Goal: Contribute content: Contribute content

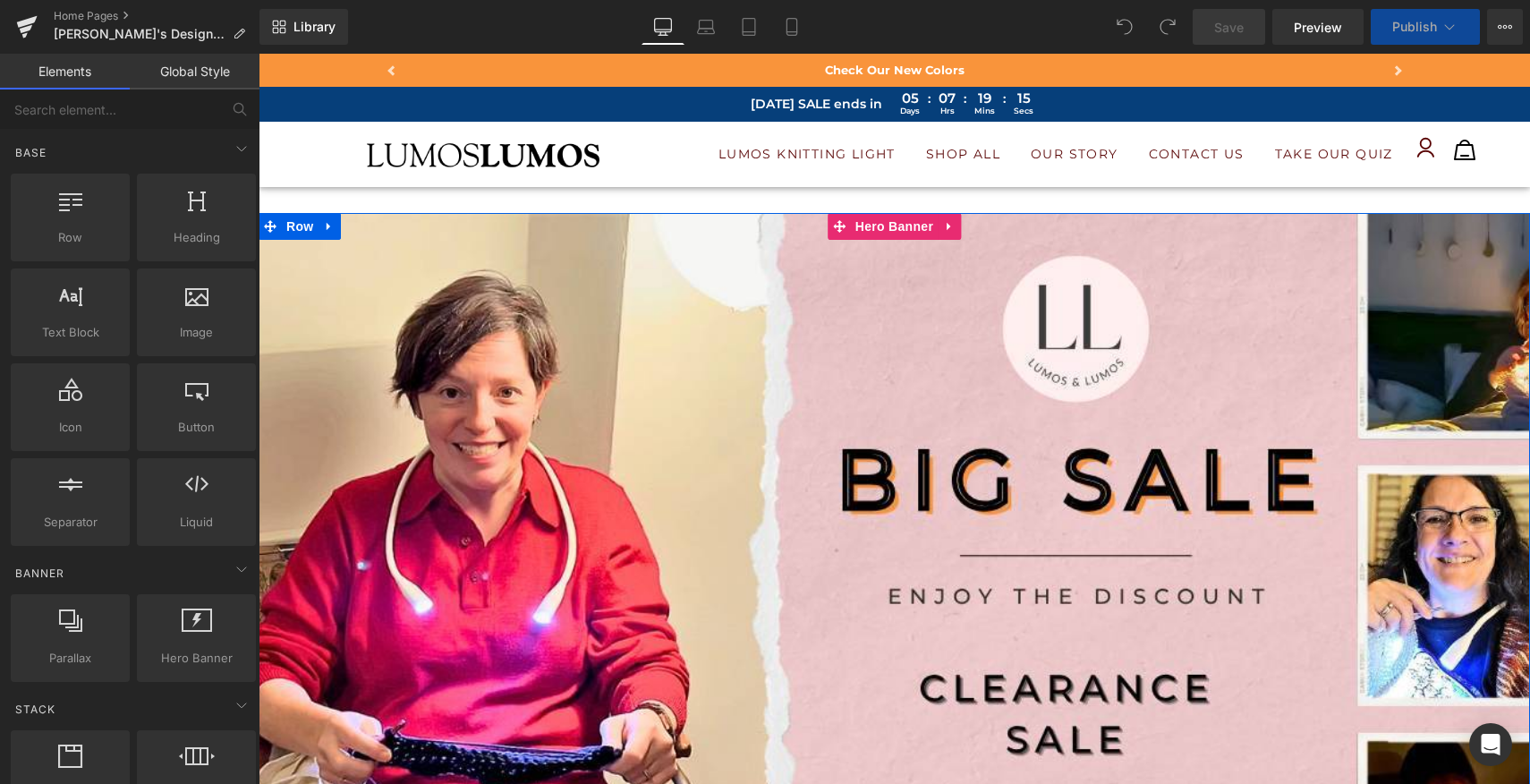
click at [946, 542] on div at bounding box center [894, 578] width 1271 height 730
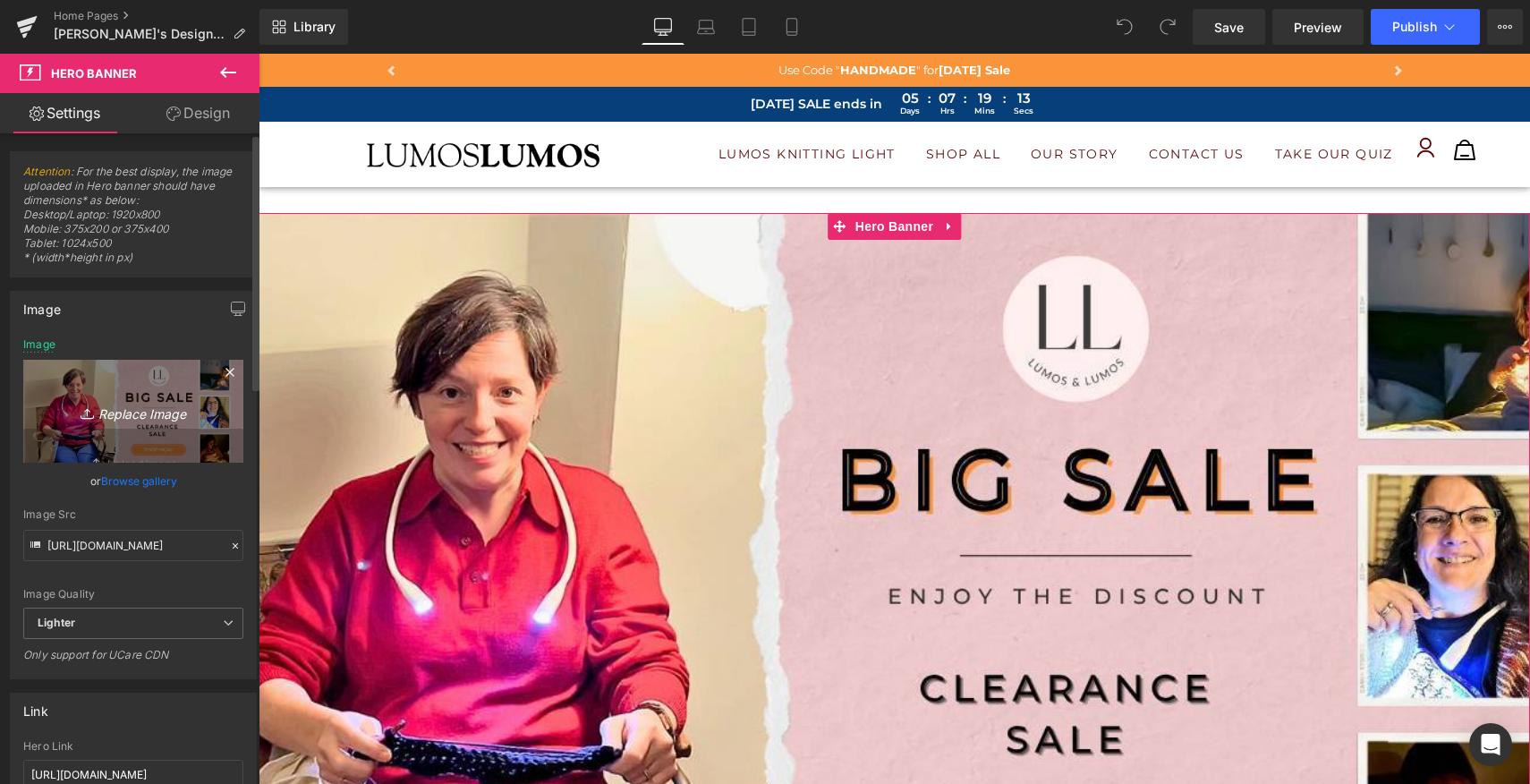
click at [129, 414] on icon "Replace Image" at bounding box center [133, 411] width 143 height 22
type input "C:\fakepath\aaa copy.jpg"
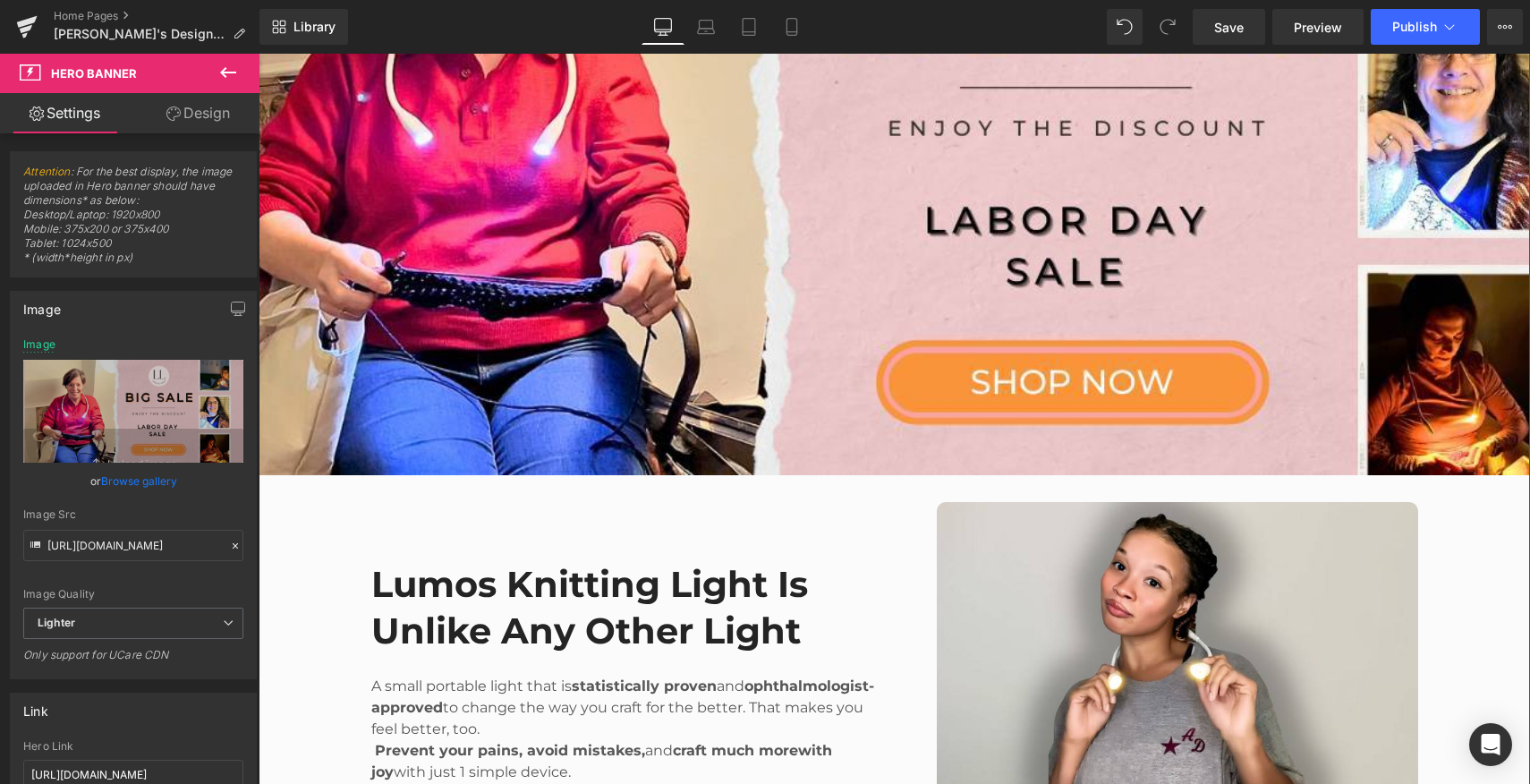
scroll to position [590, 0]
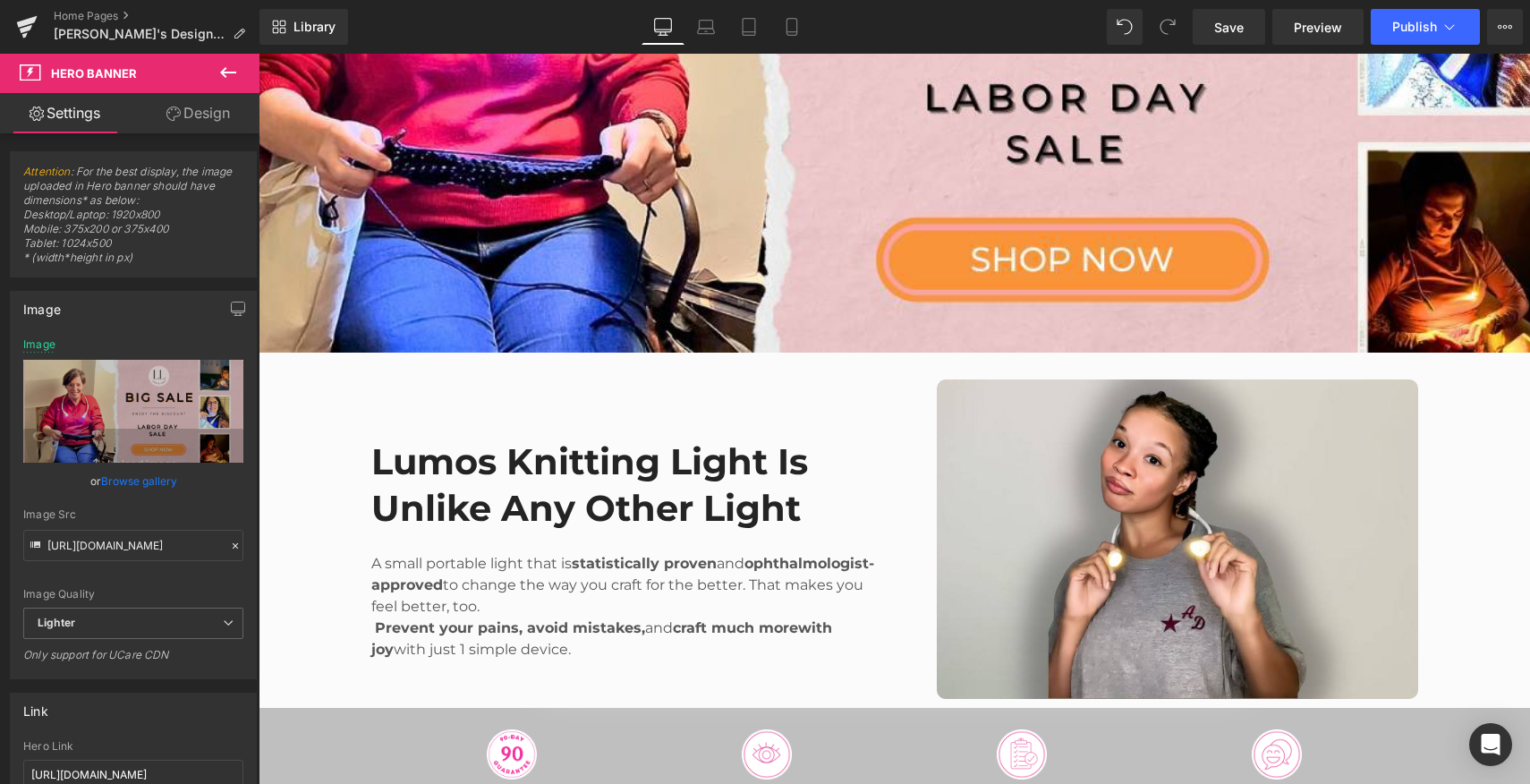
drag, startPoint x: 708, startPoint y: 21, endPoint x: 697, endPoint y: 47, distance: 28.2
click at [708, 21] on icon at bounding box center [706, 27] width 18 height 18
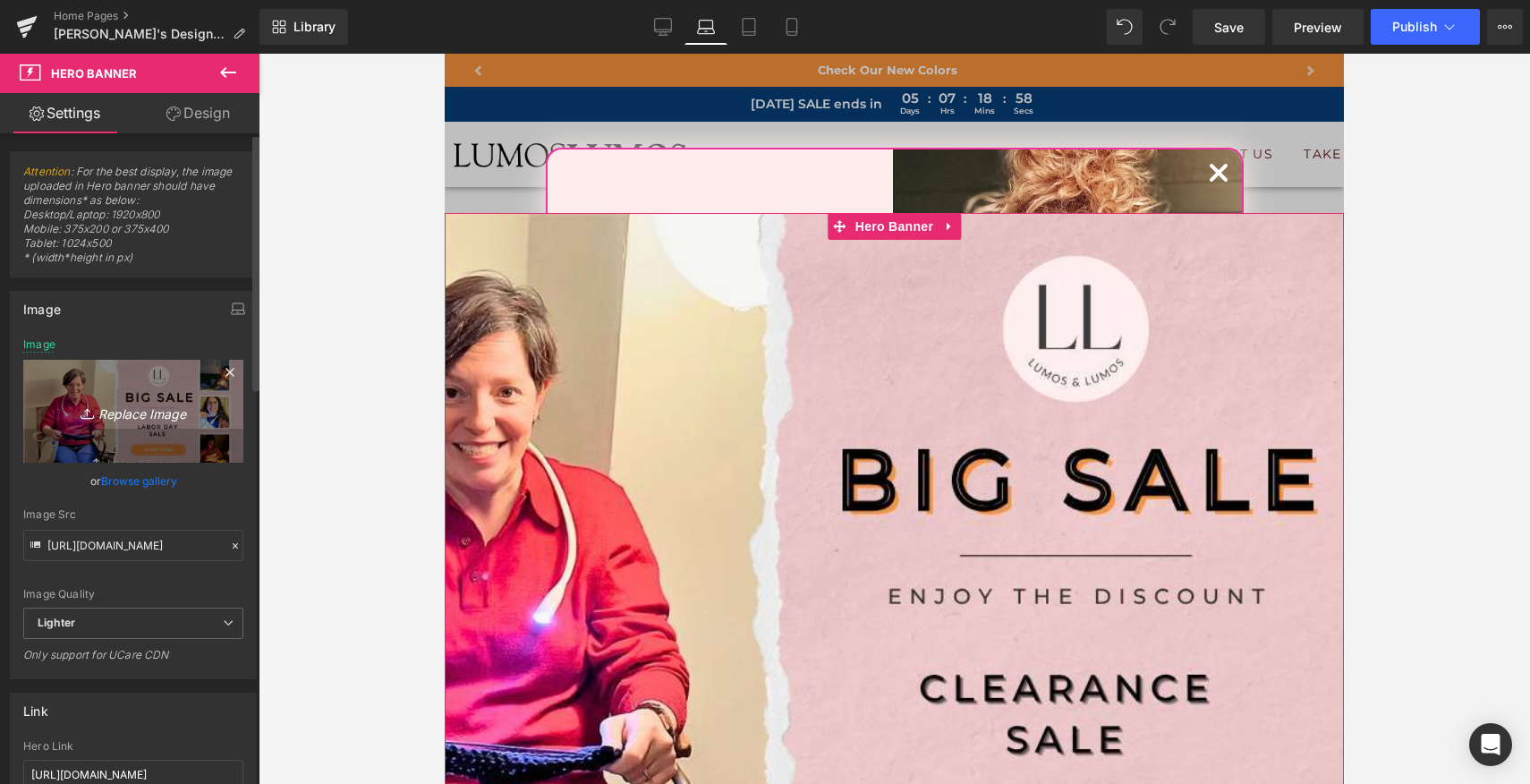
type input "https://ucarecdn.com/041f98e6-20c1-4f94-9cc0-9b66b8e791e9/-/format/auto/-/previ…"
click at [146, 417] on icon "Replace Image" at bounding box center [133, 411] width 143 height 22
type input "C:\fakepath\aaa.jpg"
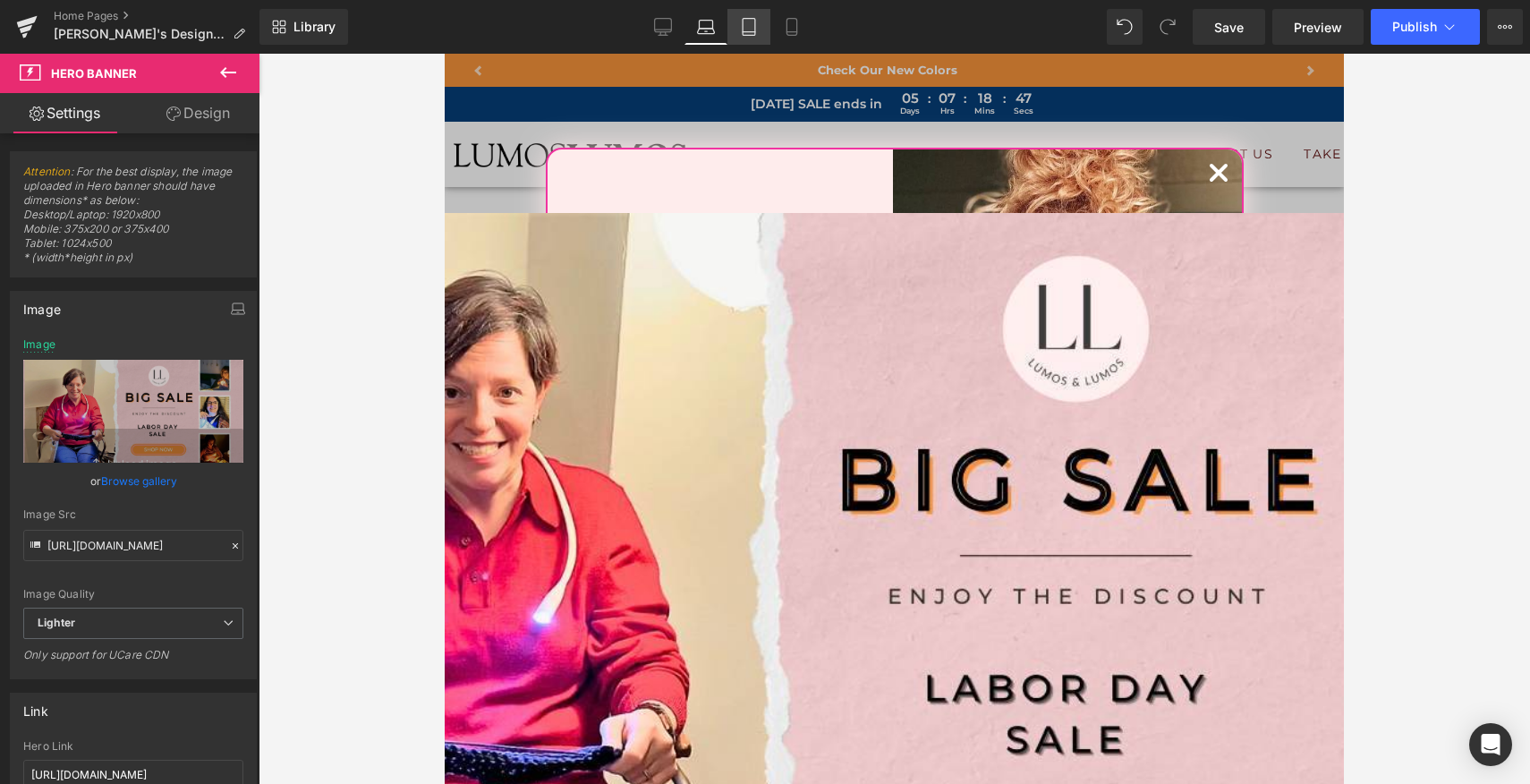
click at [750, 27] on icon at bounding box center [749, 27] width 18 height 18
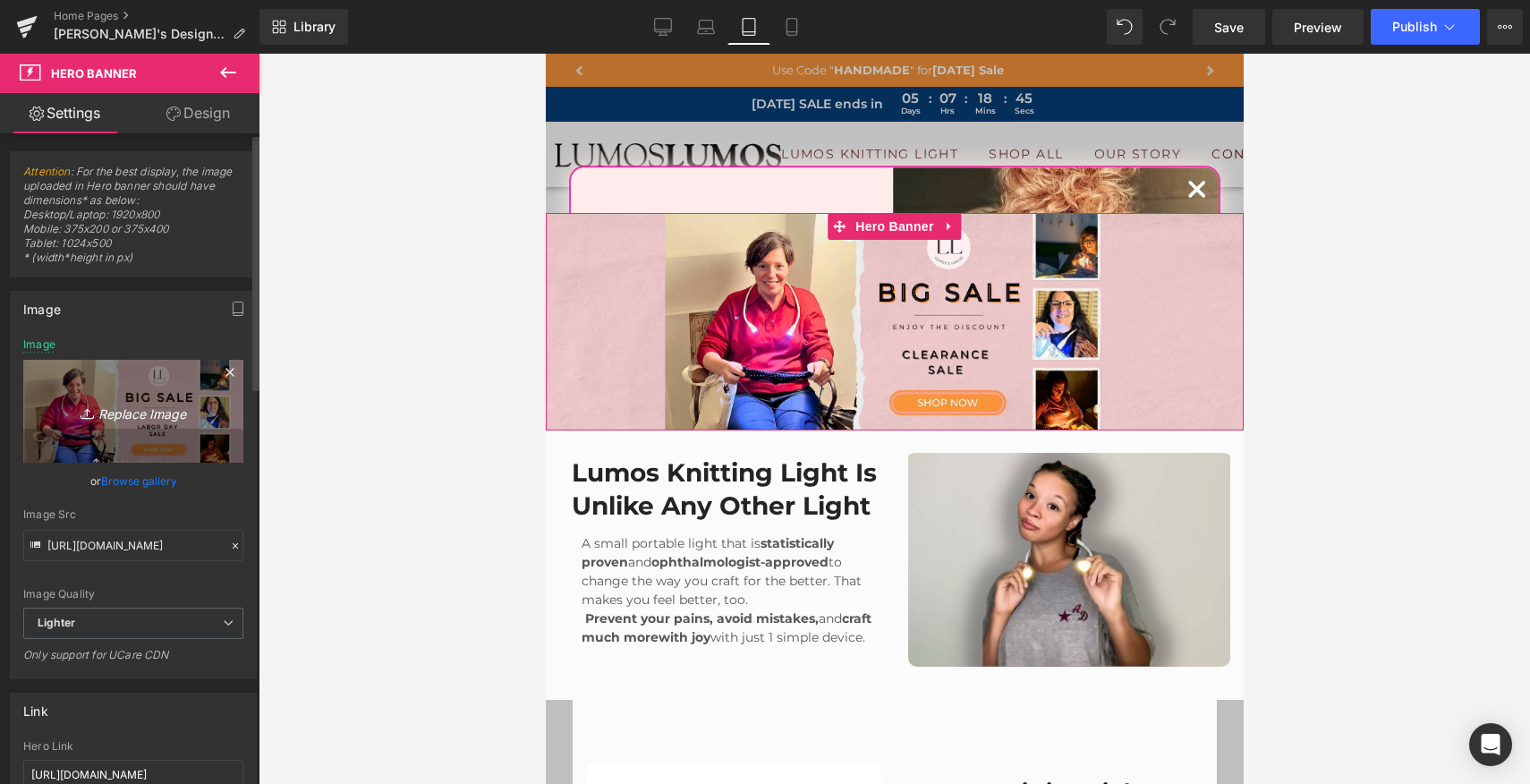
click at [112, 407] on icon "Replace Image" at bounding box center [133, 411] width 143 height 22
type input "https://ucarecdn.com/bafb6649-0810-4659-84af-7b8fe933af63/-/format/auto/-/previ…"
type input "C:\fakepath\aaa copy.jpg"
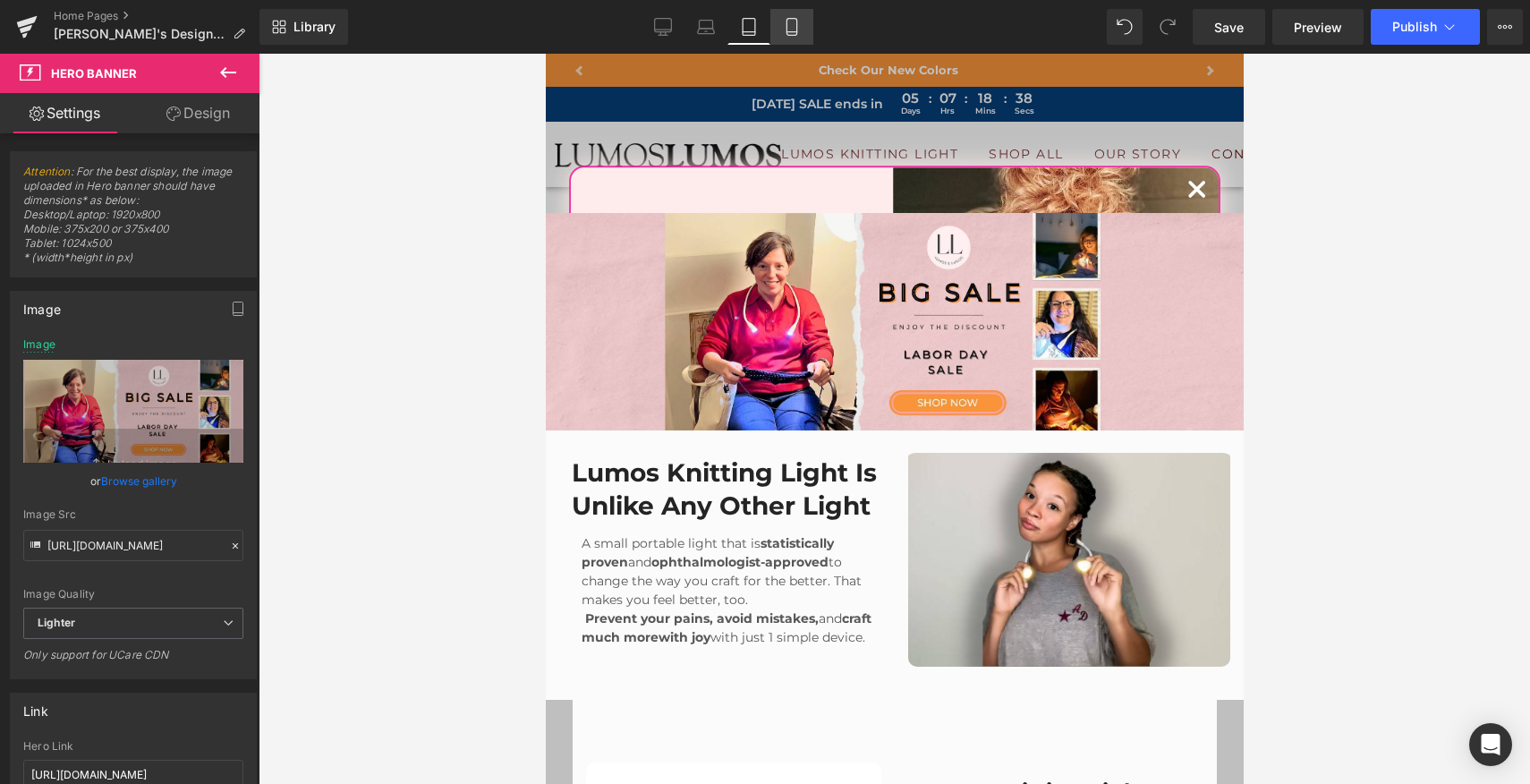
click at [788, 30] on icon at bounding box center [792, 27] width 18 height 18
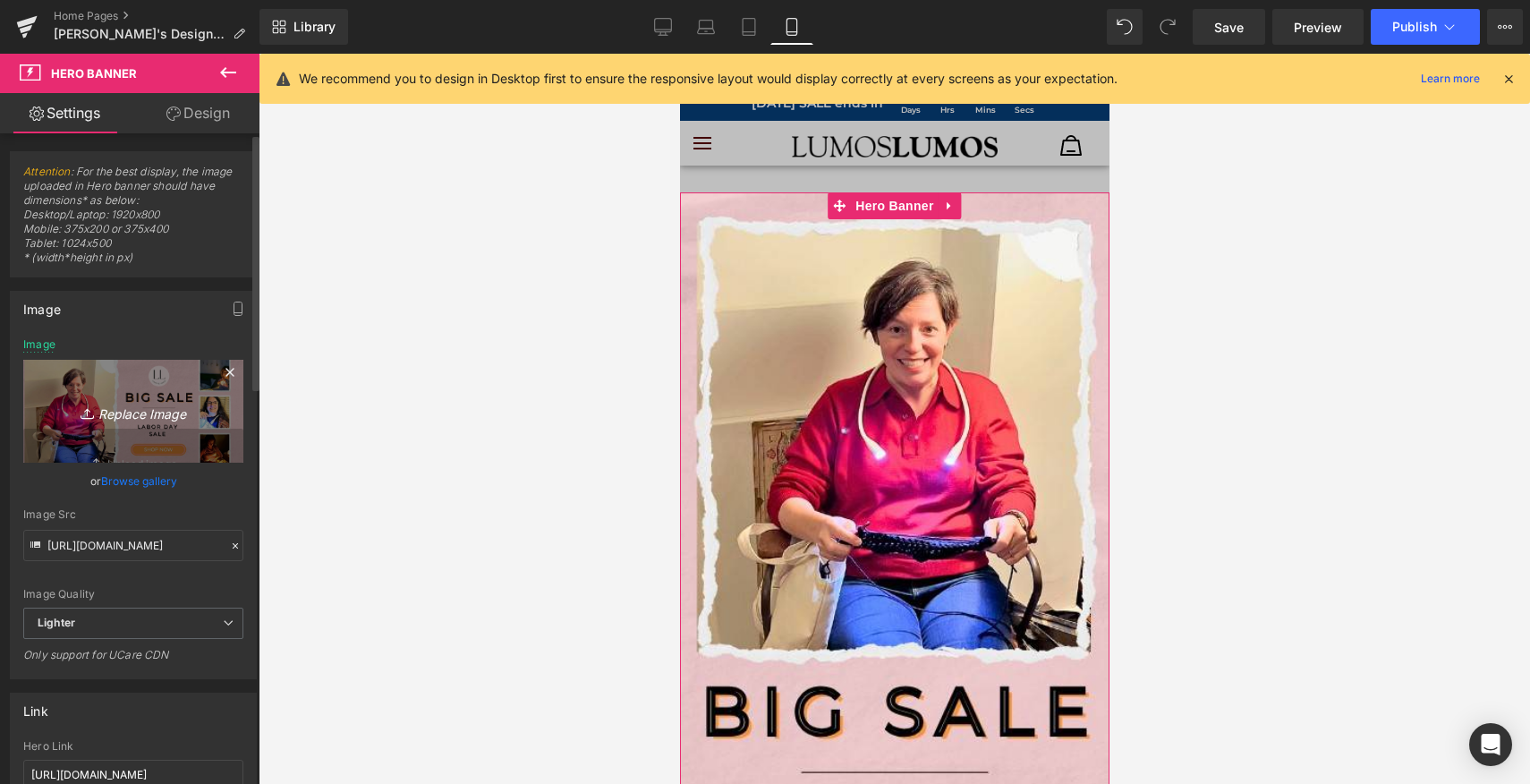
type input "https://ucarecdn.com/51ed670d-bb9d-4fad-b751-d7ff0fad1cb7/-/format/auto/-/previ…"
click at [122, 410] on icon "Replace Image" at bounding box center [133, 411] width 143 height 22
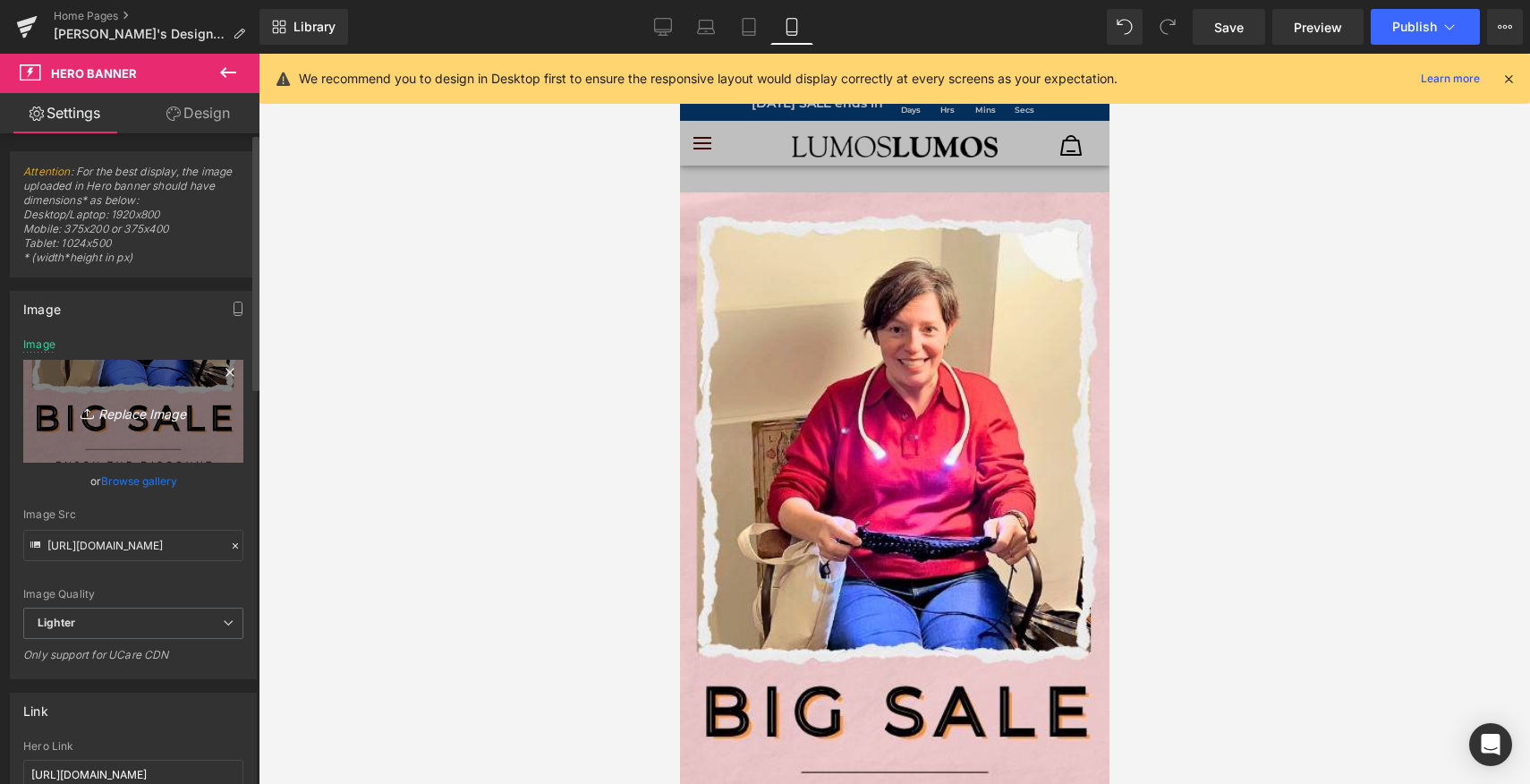
type input "C:\fakepath\bbb.jpg"
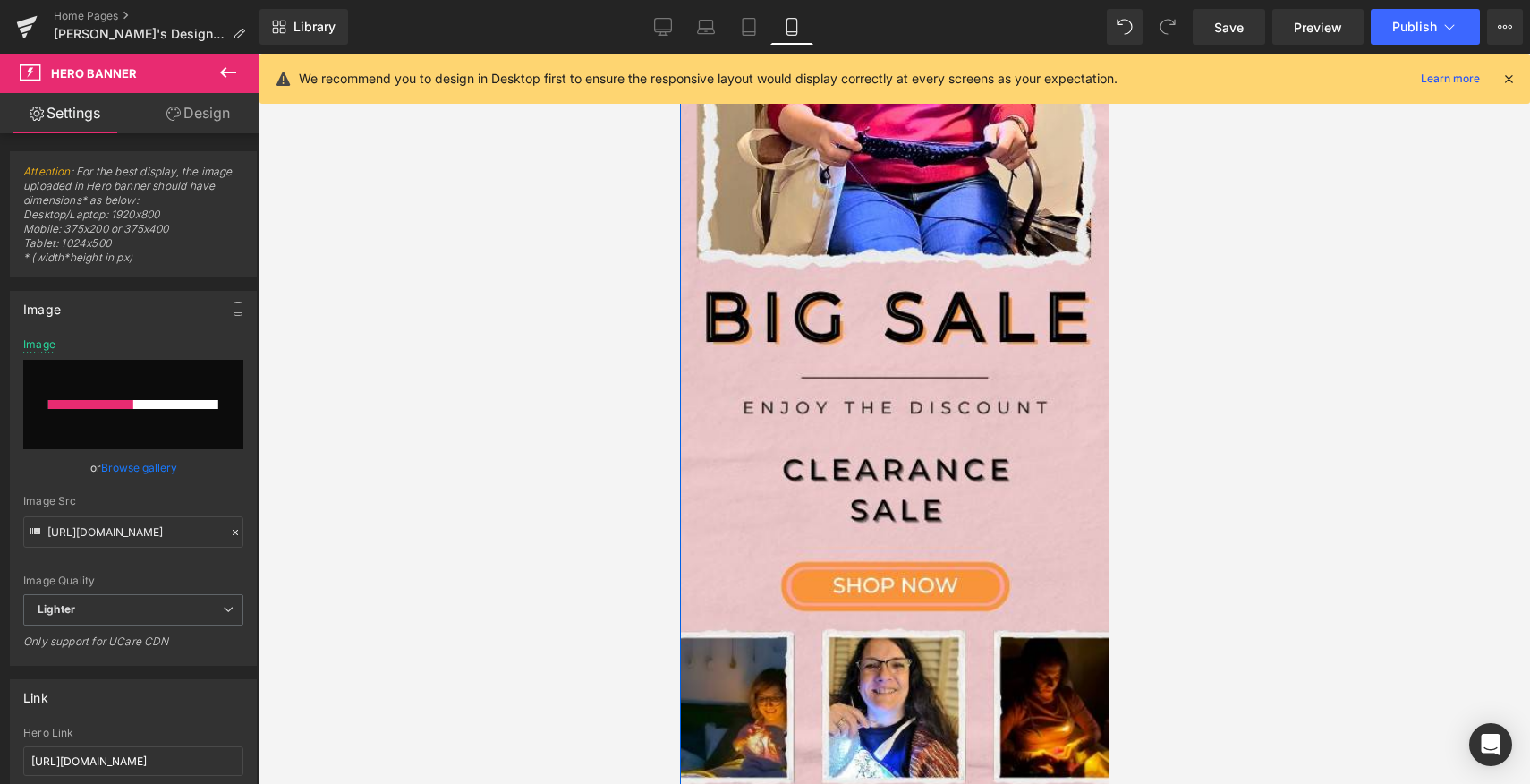
scroll to position [395, 0]
type input "https://ucarecdn.com/d2652ea8-508c-4816-b152-23de2dd3e353/-/format/auto/-/previ…"
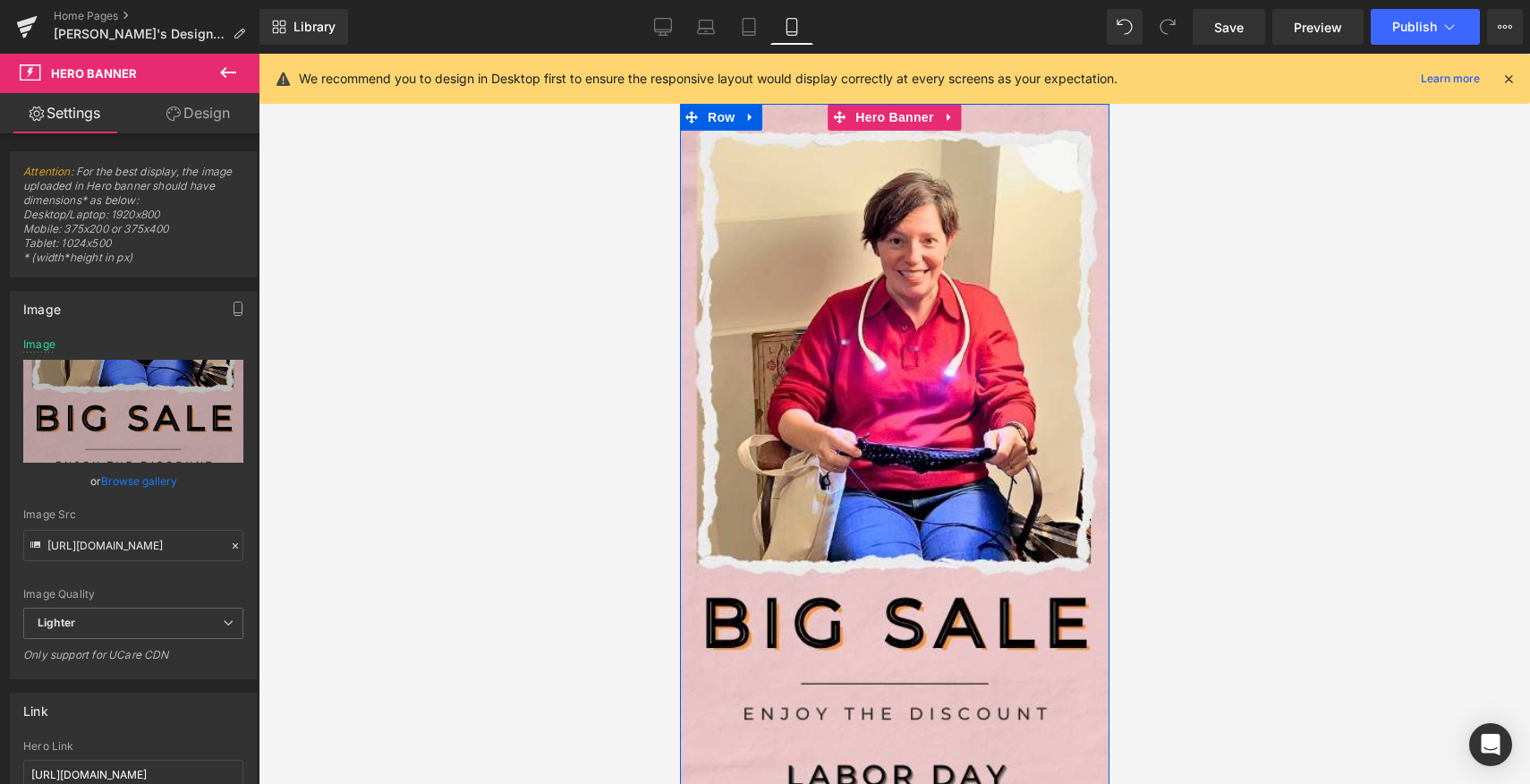
scroll to position [0, 0]
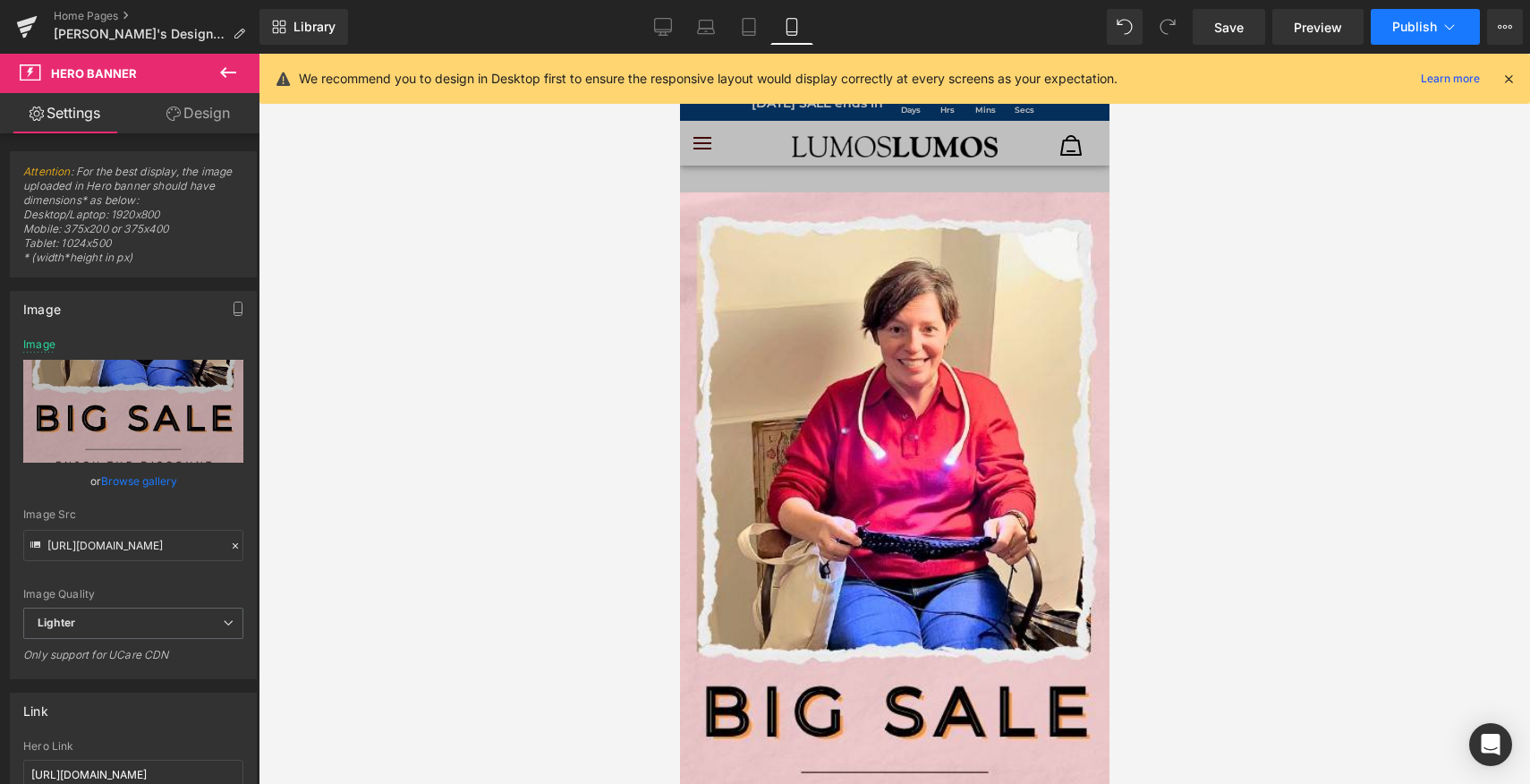
click at [1421, 26] on span "Publish" at bounding box center [1414, 26] width 44 height 14
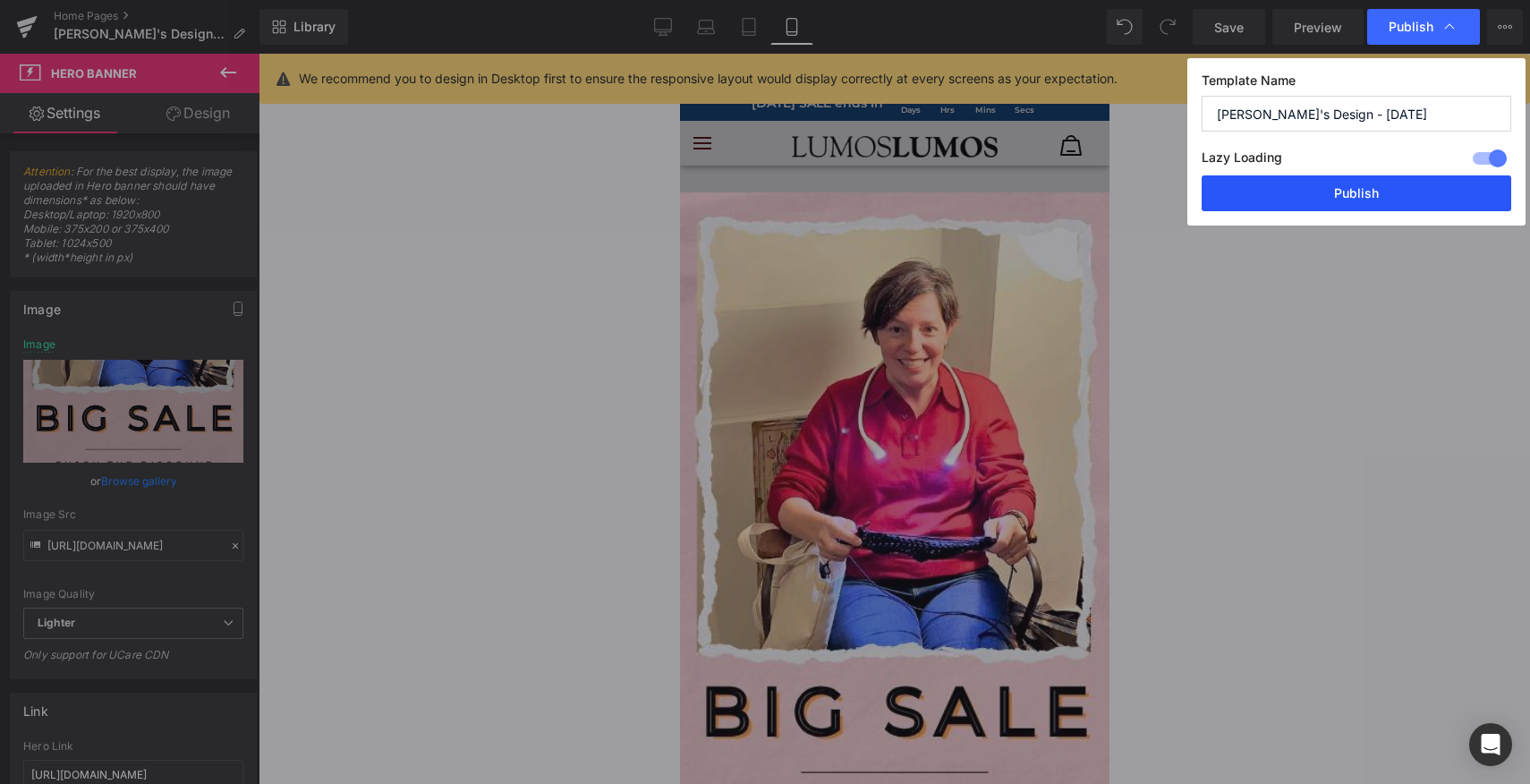
click at [1332, 196] on button "Publish" at bounding box center [1356, 193] width 310 height 36
